Goal: Task Accomplishment & Management: Complete application form

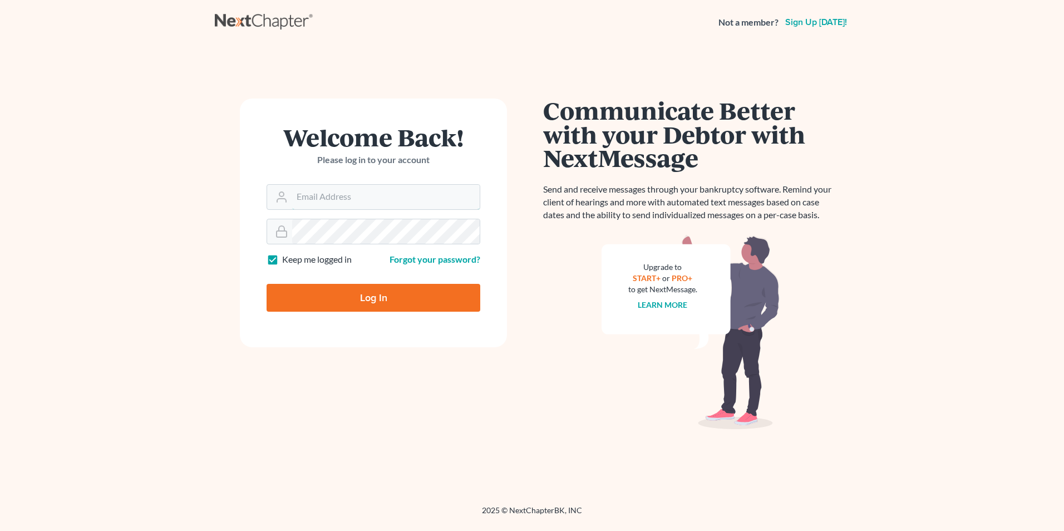
type input "[PERSON_NAME][EMAIL_ADDRESS][DOMAIN_NAME]"
click at [357, 289] on input "Log In" at bounding box center [373, 298] width 214 height 28
type input "Thinking..."
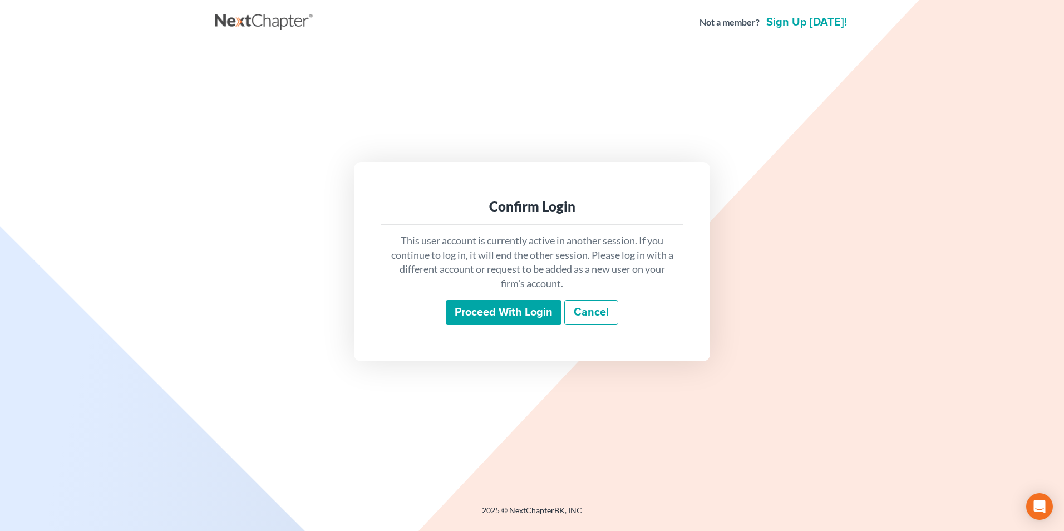
click at [526, 314] on input "Proceed with login" at bounding box center [504, 313] width 116 height 26
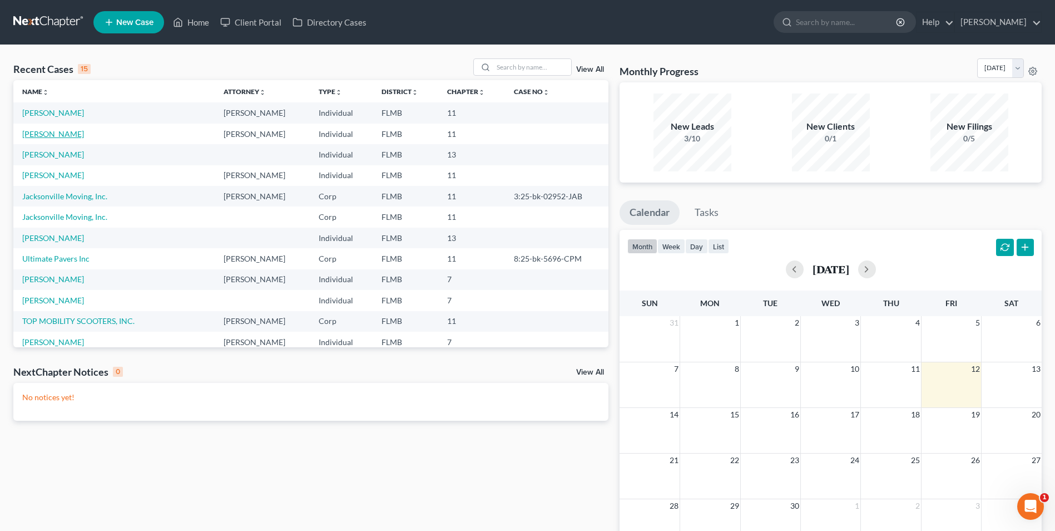
click at [50, 132] on link "[PERSON_NAME]" at bounding box center [53, 133] width 62 height 9
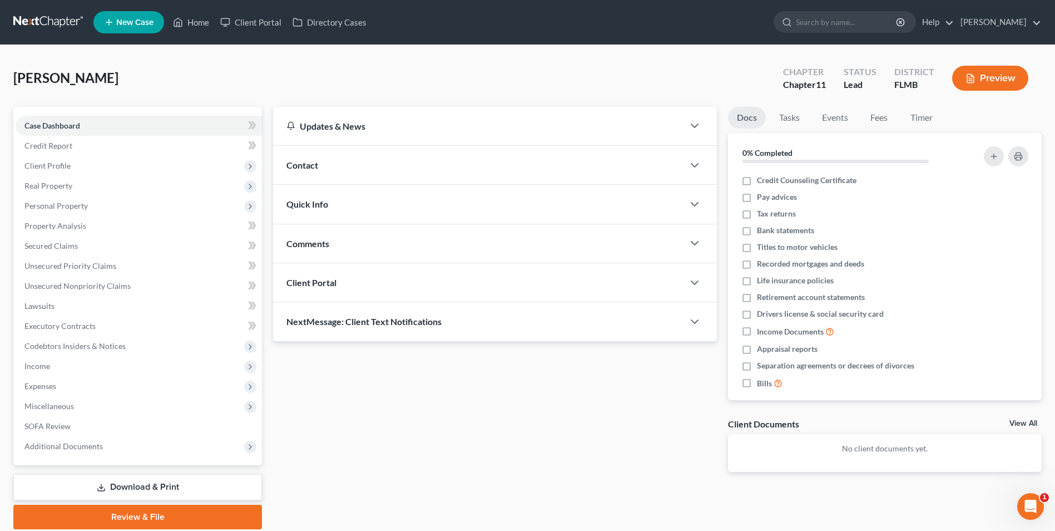
click at [180, 486] on link "Download & Print" at bounding box center [137, 487] width 249 height 26
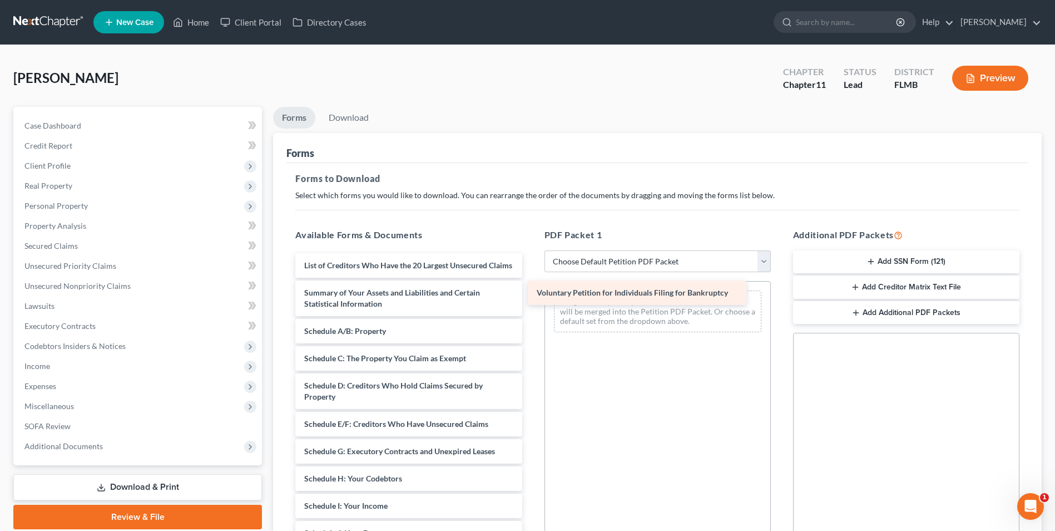
drag, startPoint x: 374, startPoint y: 264, endPoint x: 606, endPoint y: 291, distance: 234.1
click at [531, 291] on div "Voluntary Petition for Individuals Filing for Bankruptcy Voluntary Petition for…" at bounding box center [409, 505] width 244 height 505
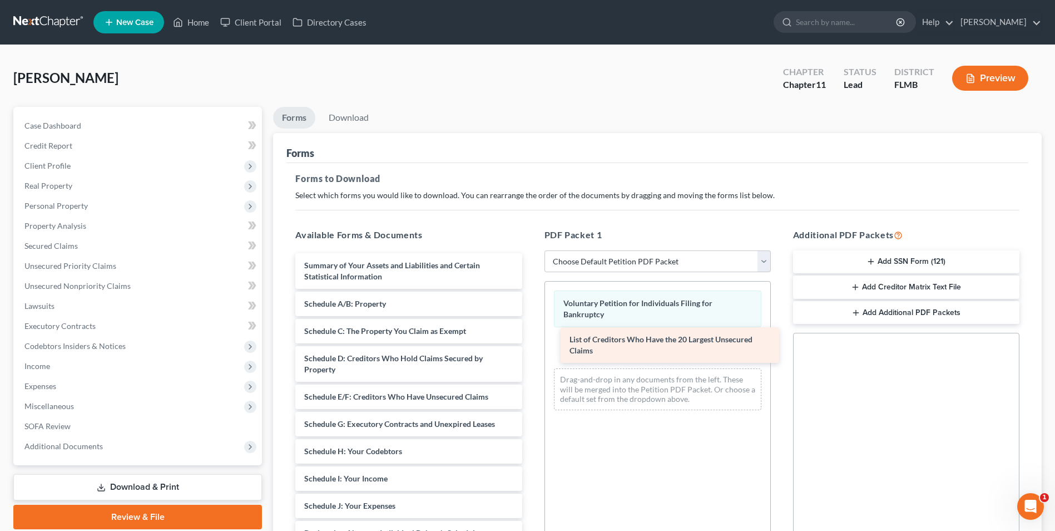
drag, startPoint x: 424, startPoint y: 271, endPoint x: 690, endPoint y: 345, distance: 275.5
click at [531, 345] on div "List of Creditors Who Have the 20 Largest Unsecured Claims List of Creditors Wh…" at bounding box center [409, 492] width 244 height 478
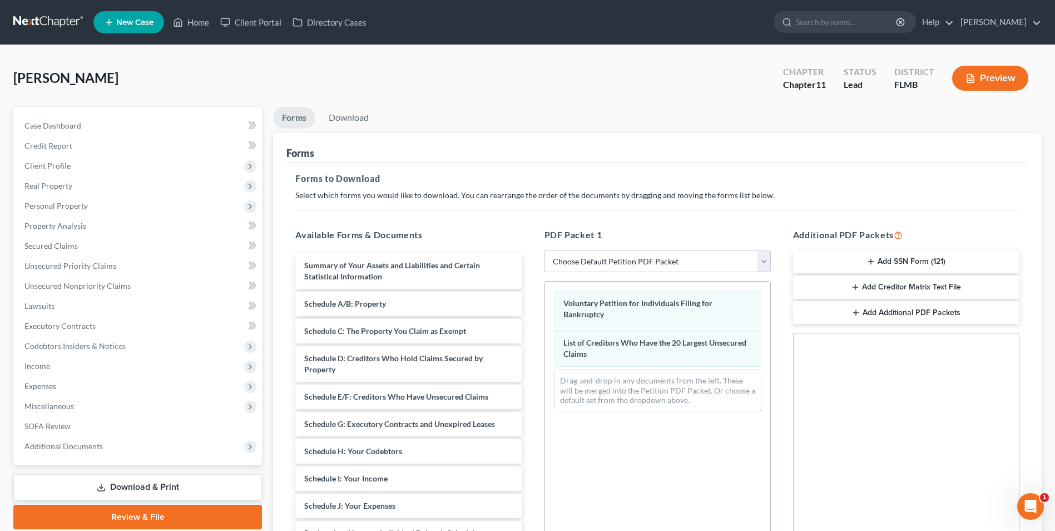
click at [200, 512] on link "Review & File" at bounding box center [137, 517] width 249 height 24
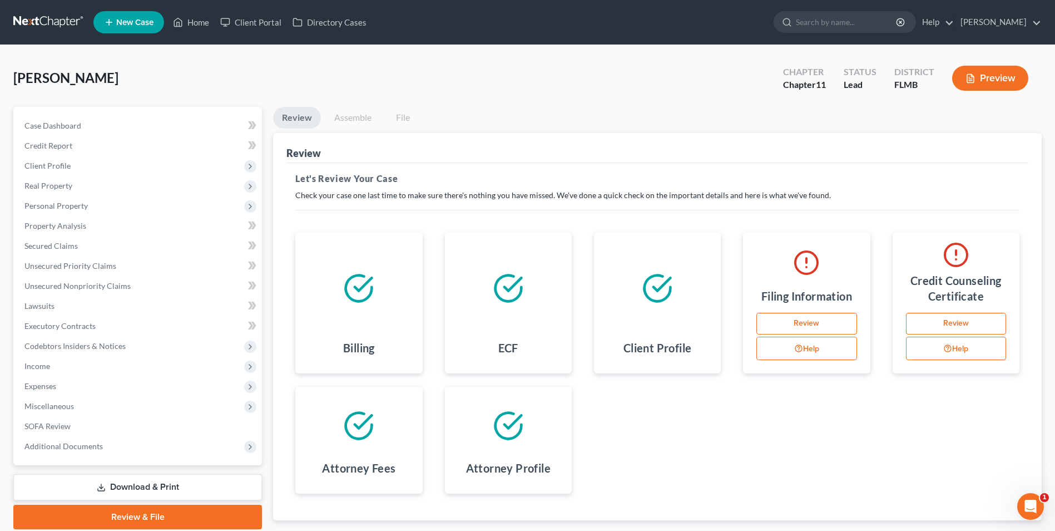
click at [798, 321] on link "Review" at bounding box center [807, 324] width 100 height 22
select select "0"
select select "1"
select select "9"
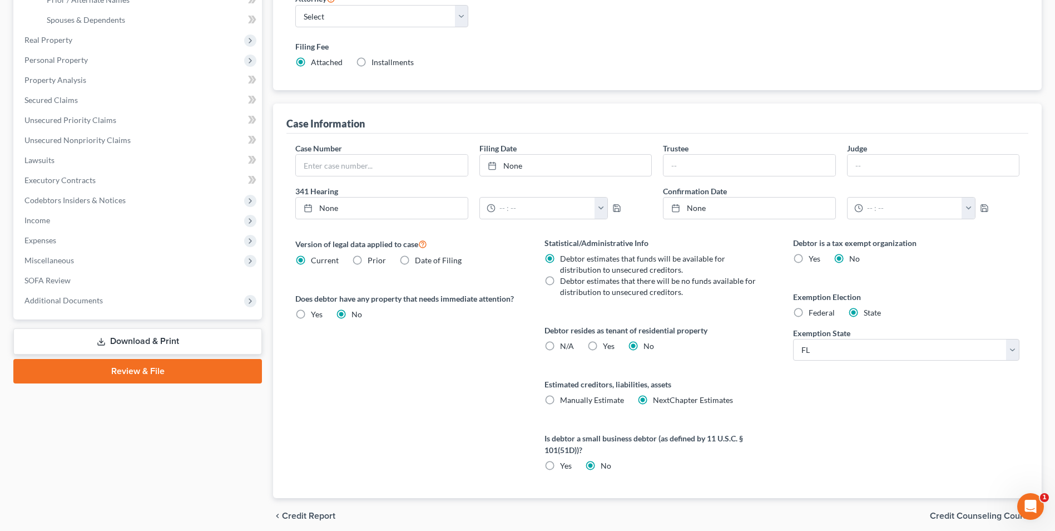
scroll to position [311, 0]
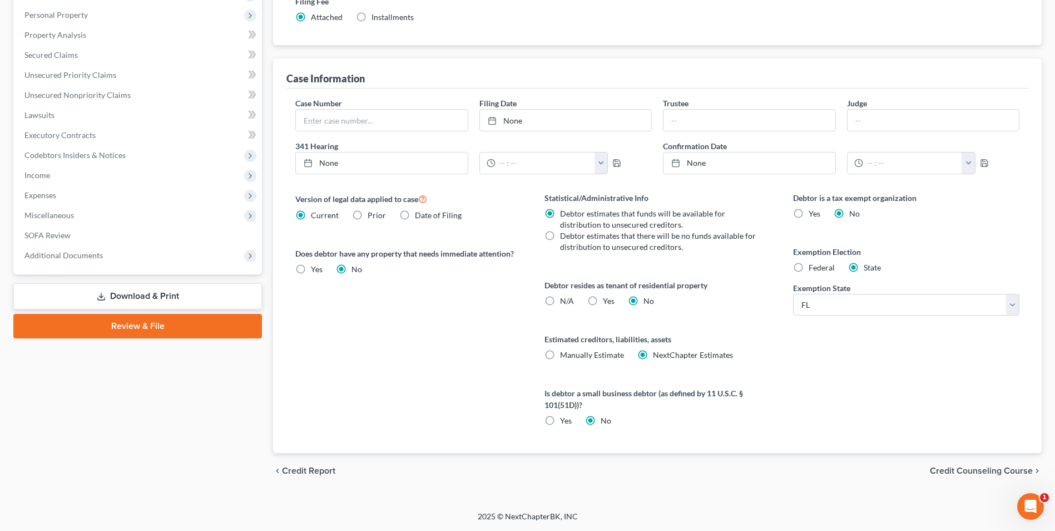
click at [994, 467] on span "Credit Counseling Course" at bounding box center [981, 470] width 103 height 9
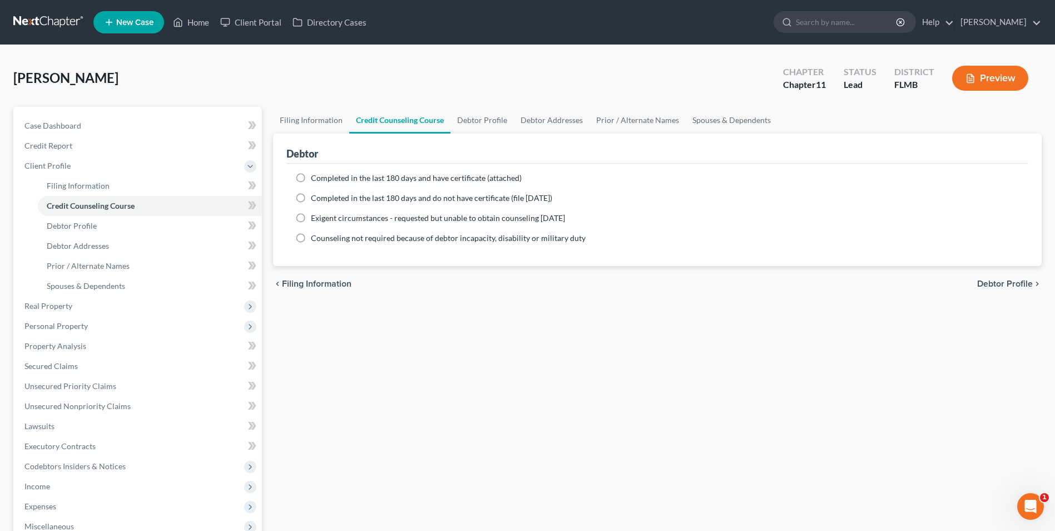
click at [1001, 284] on span "Debtor Profile" at bounding box center [1005, 283] width 56 height 9
select select "1"
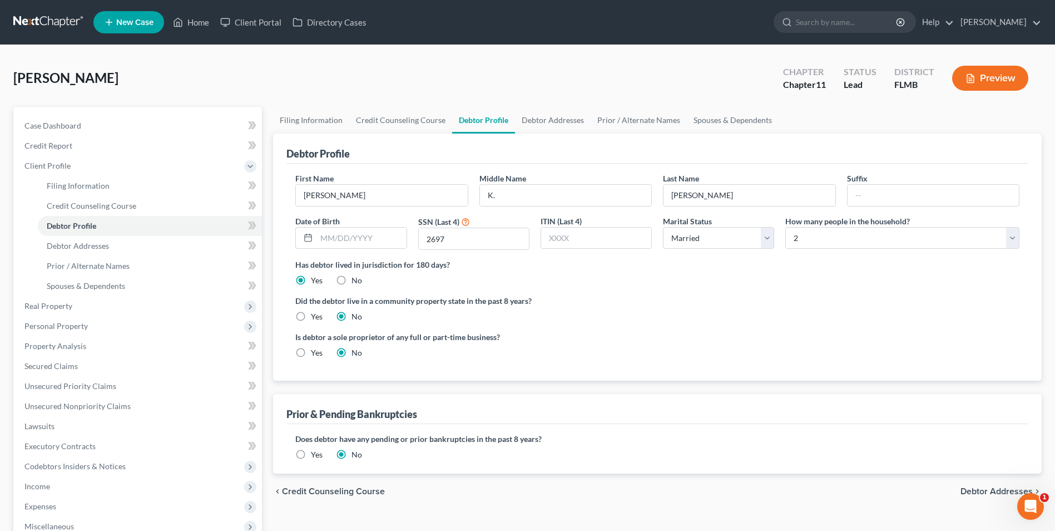
click at [992, 495] on span "Debtor Addresses" at bounding box center [997, 491] width 72 height 9
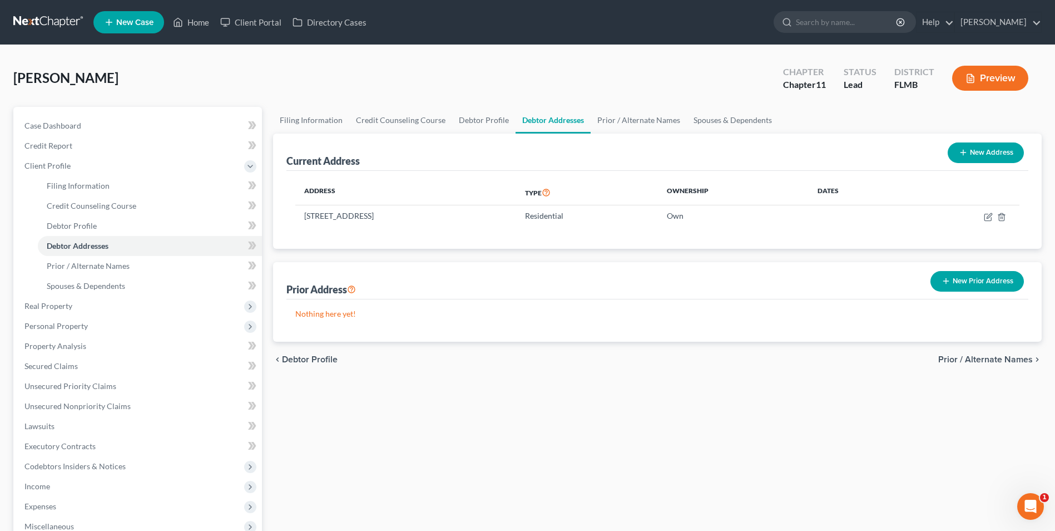
click at [996, 75] on button "Preview" at bounding box center [990, 78] width 76 height 25
